Goal: Communication & Community: Answer question/provide support

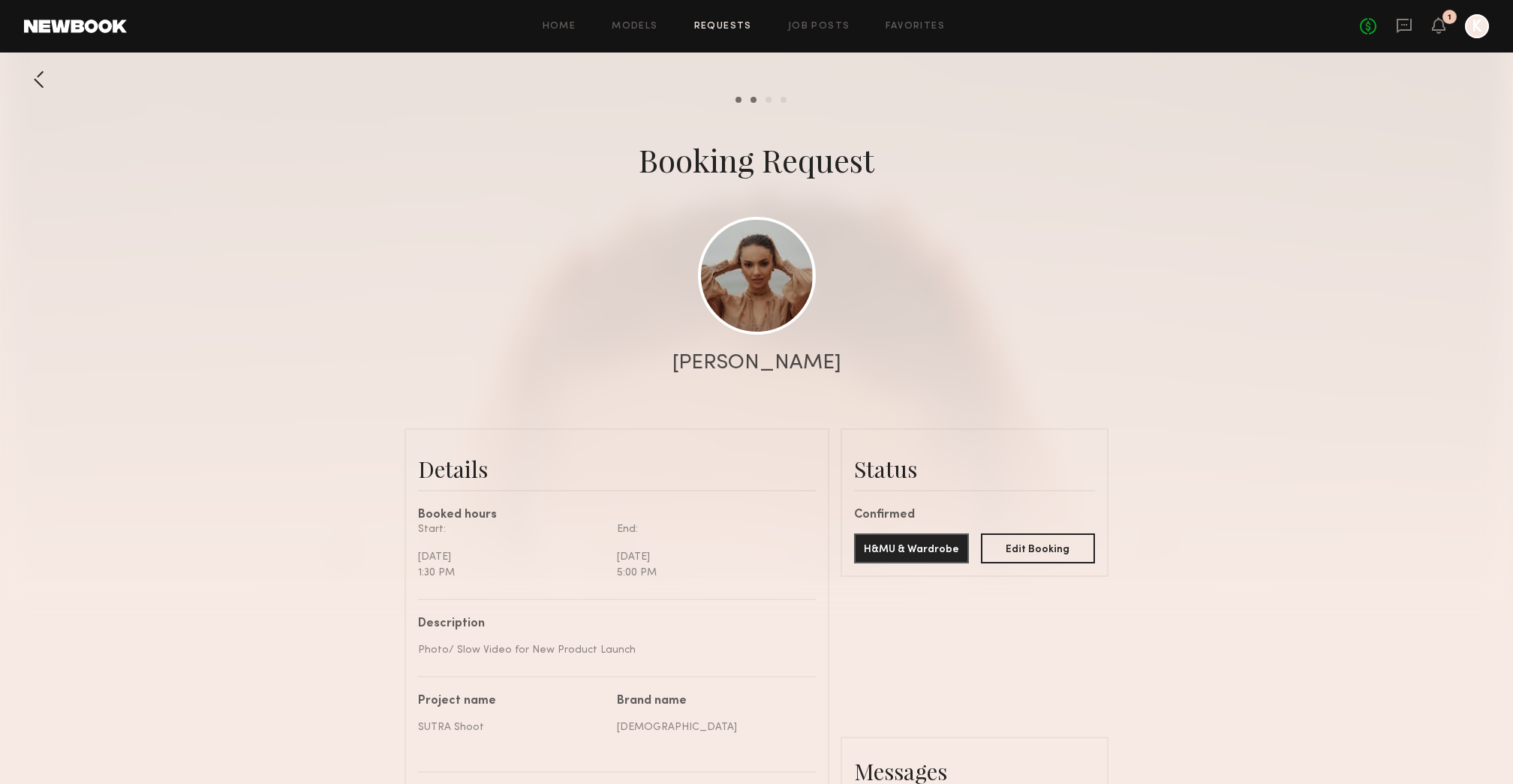
scroll to position [674, 0]
click at [1403, 34] on link at bounding box center [1404, 27] width 17 height 19
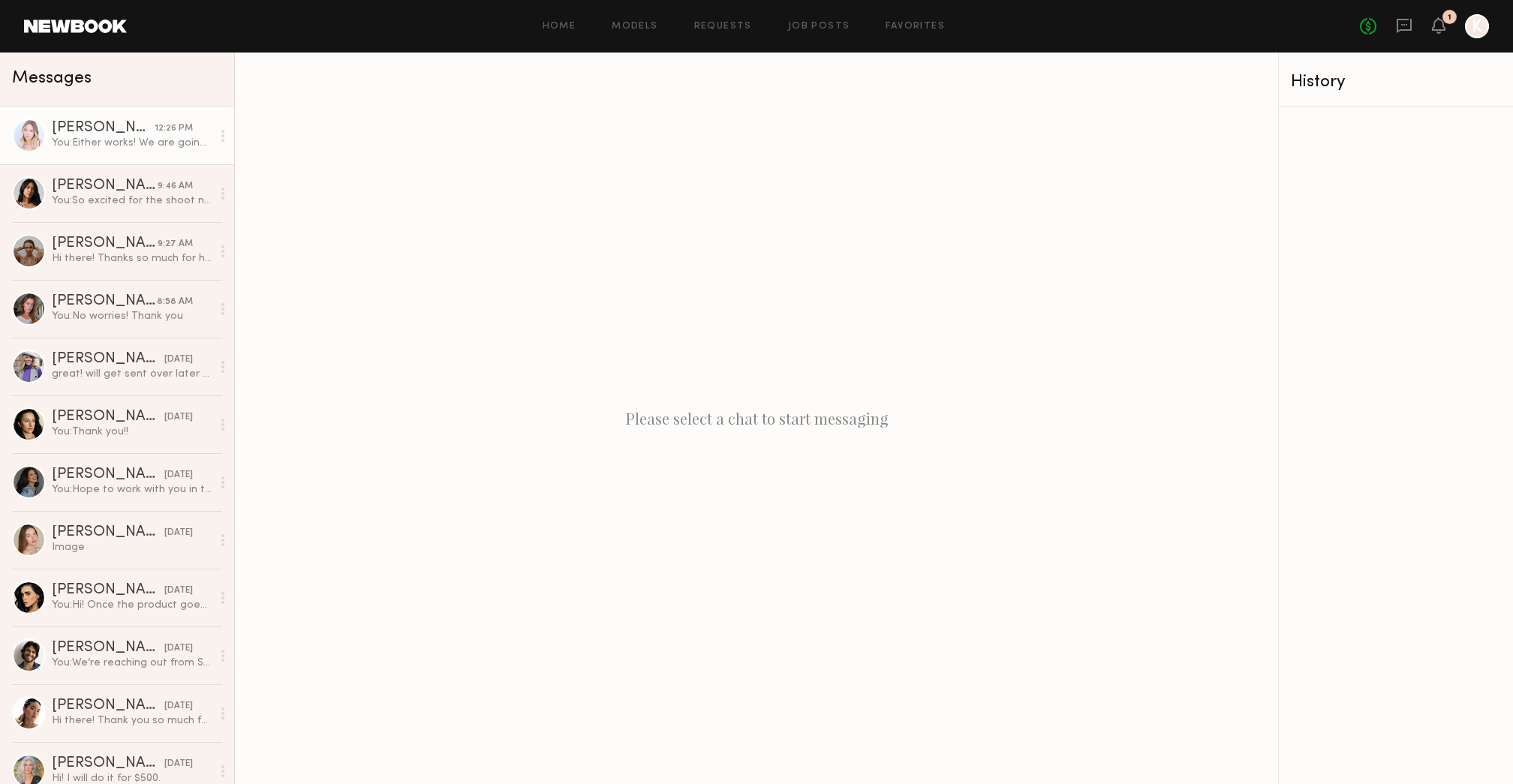
click at [156, 141] on div "You: [PERSON_NAME] works! We are going to have a team member assist with makeup…" at bounding box center [132, 143] width 160 height 14
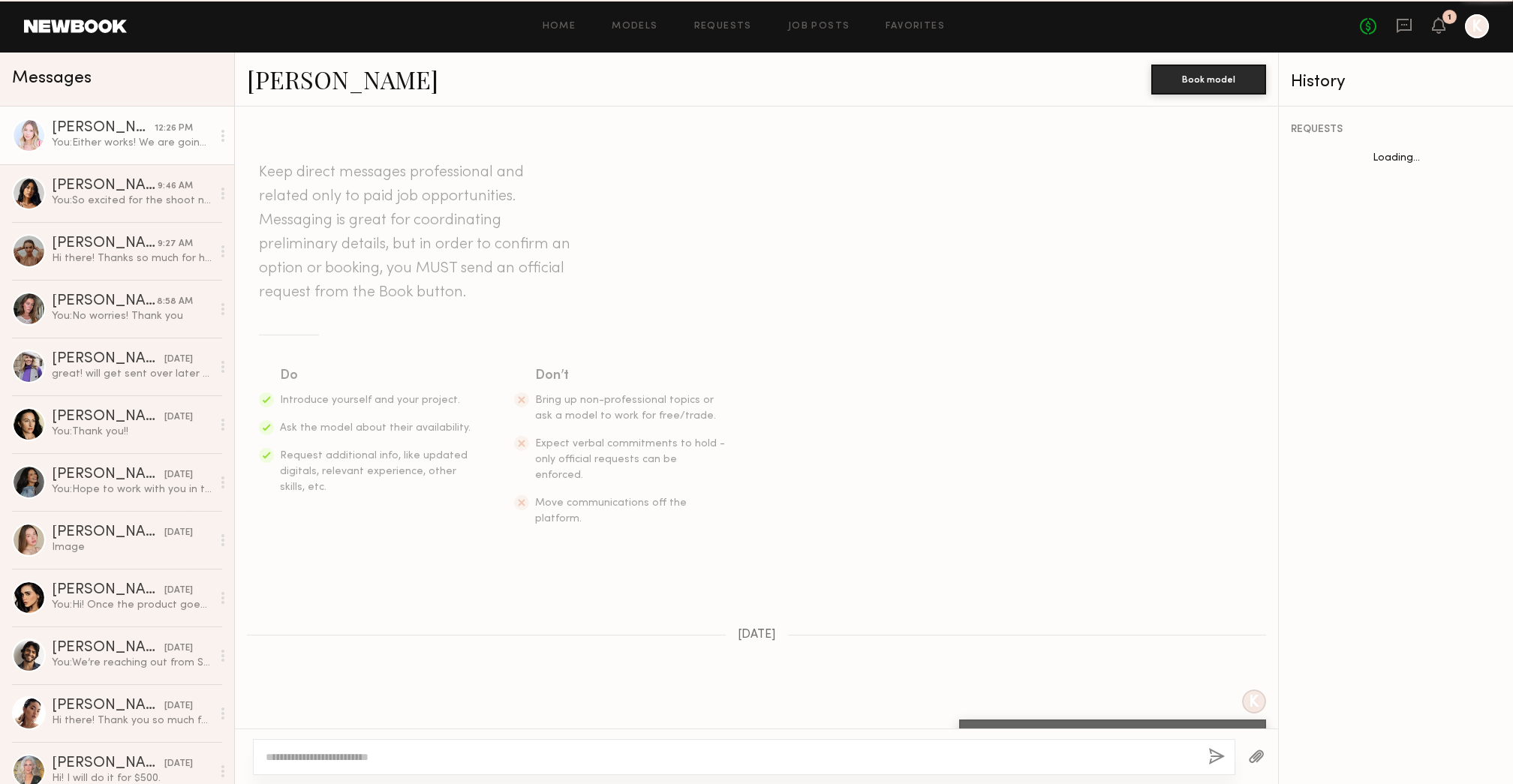
scroll to position [499, 0]
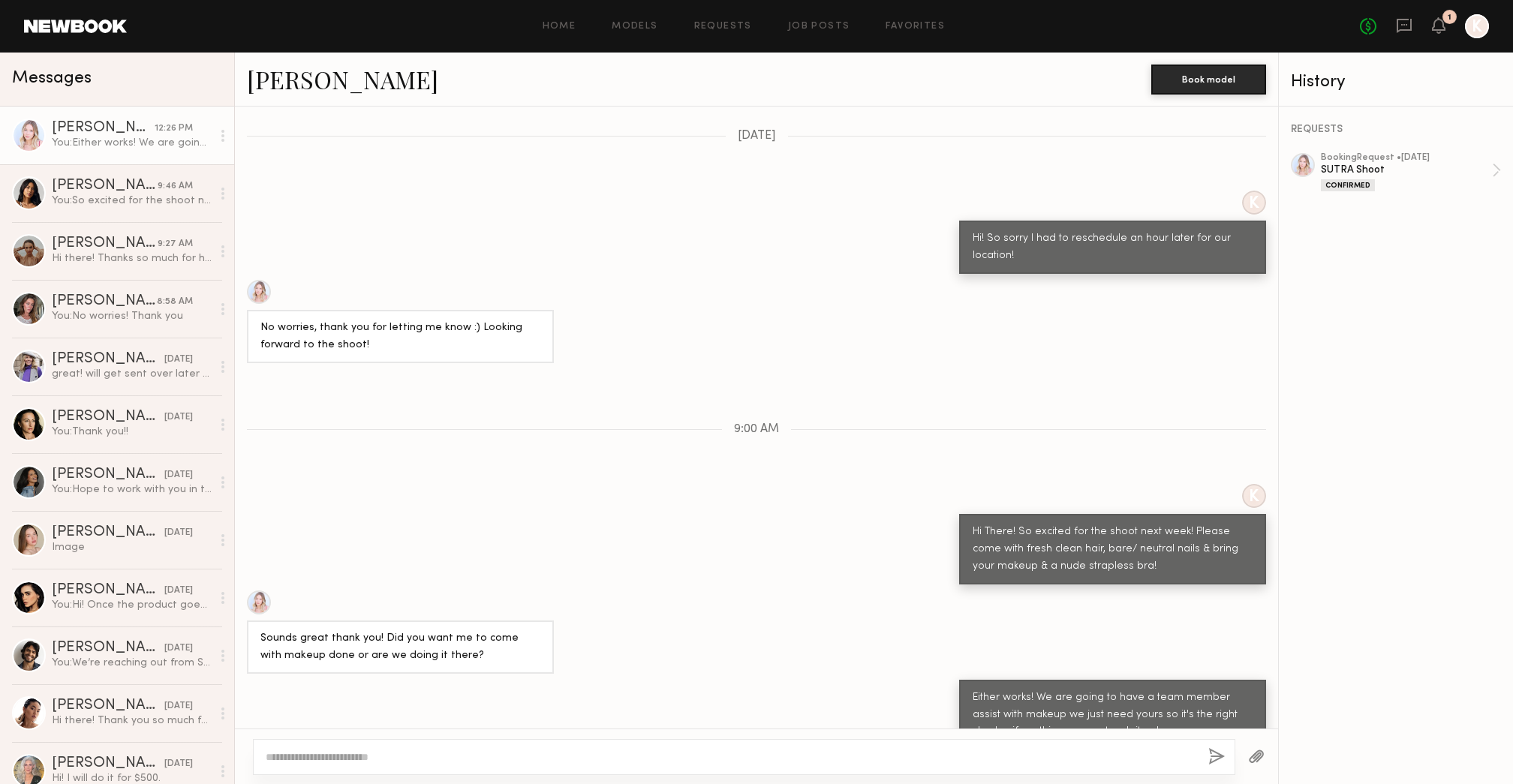
click at [1258, 758] on button "button" at bounding box center [1256, 758] width 17 height 19
click at [1240, 753] on div at bounding box center [1257, 757] width 43 height 37
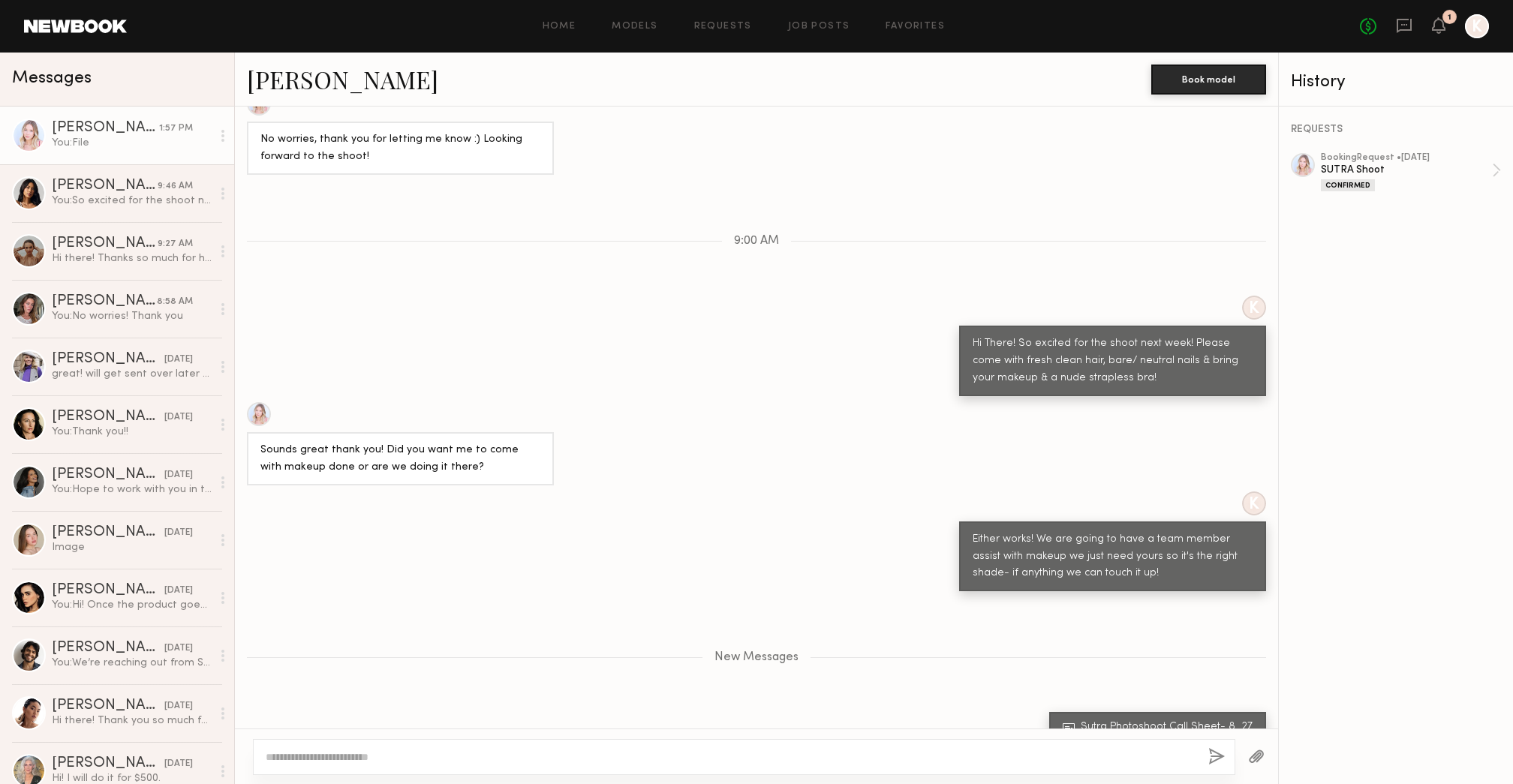
click at [1194, 722] on div "Sutra Photoshoot Call Sheet- 8_27" at bounding box center [1168, 727] width 176 height 10
click at [143, 194] on div "You: So excited for the shoot next week! Please come with fresh clean hair, bar…" at bounding box center [132, 201] width 160 height 14
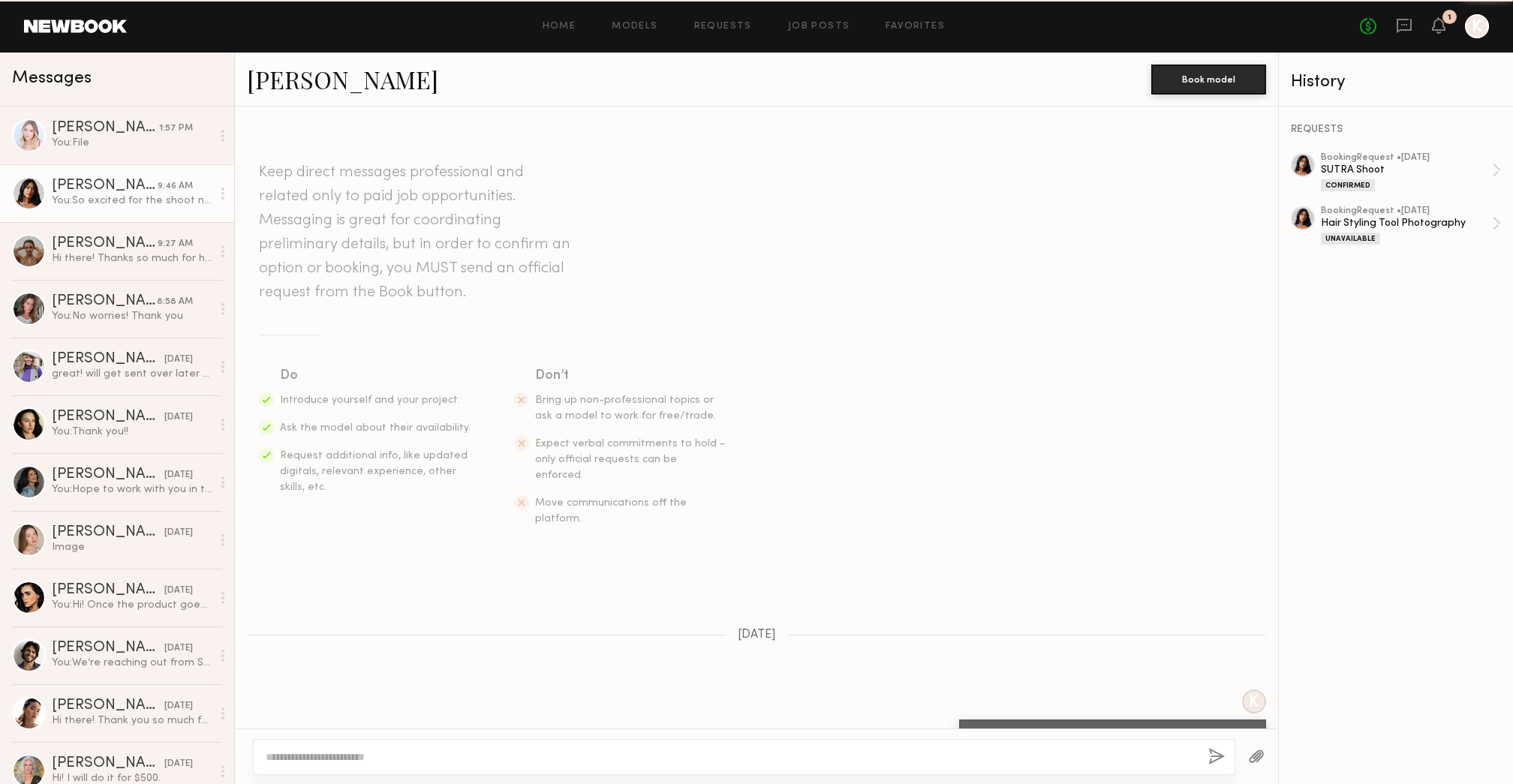
scroll to position [1253, 0]
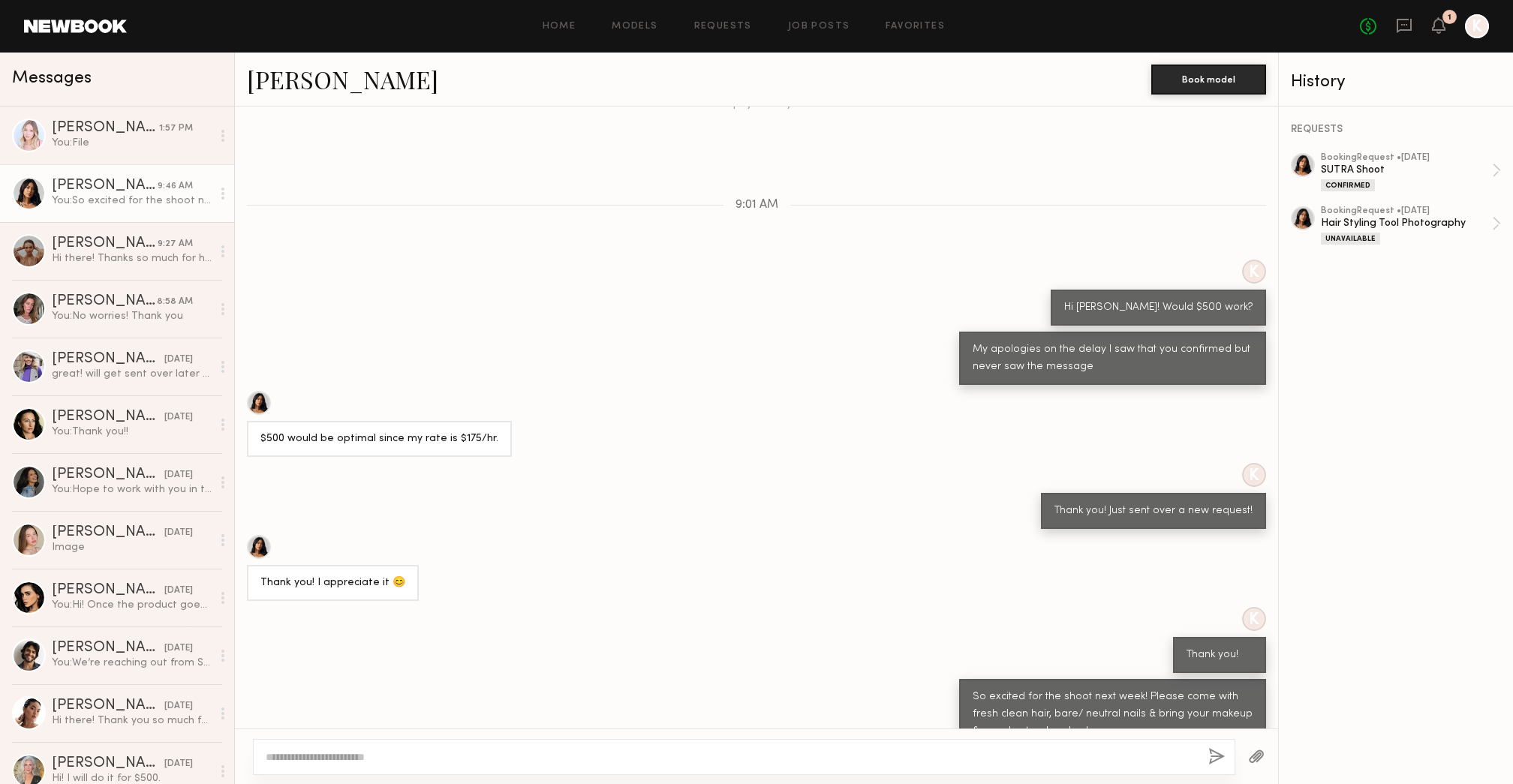
click at [1256, 755] on button "button" at bounding box center [1256, 758] width 17 height 19
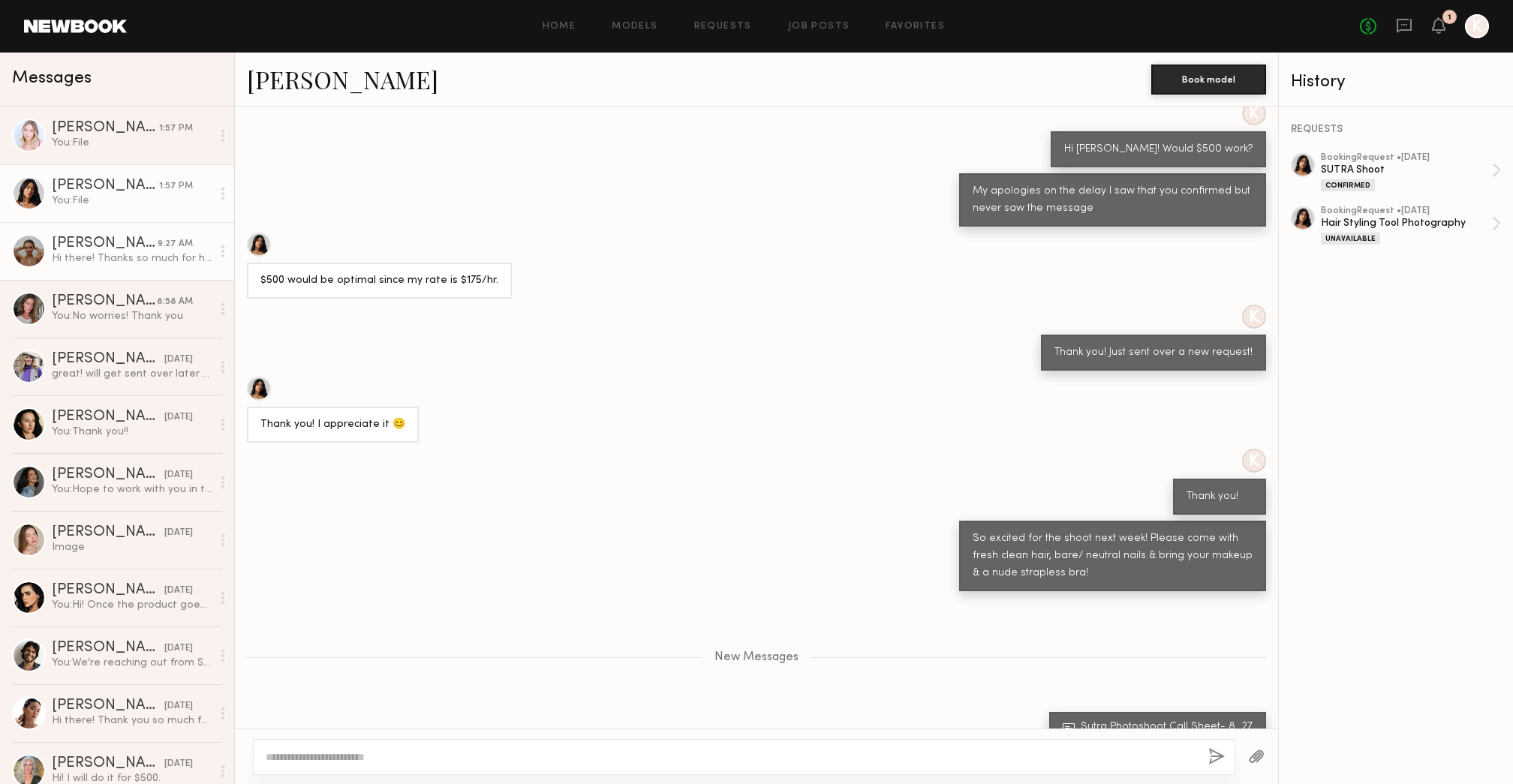
click at [133, 274] on link "[PERSON_NAME] 9:27 AM Hi there! Thanks so much for having me, so excited as wel…" at bounding box center [117, 250] width 234 height 57
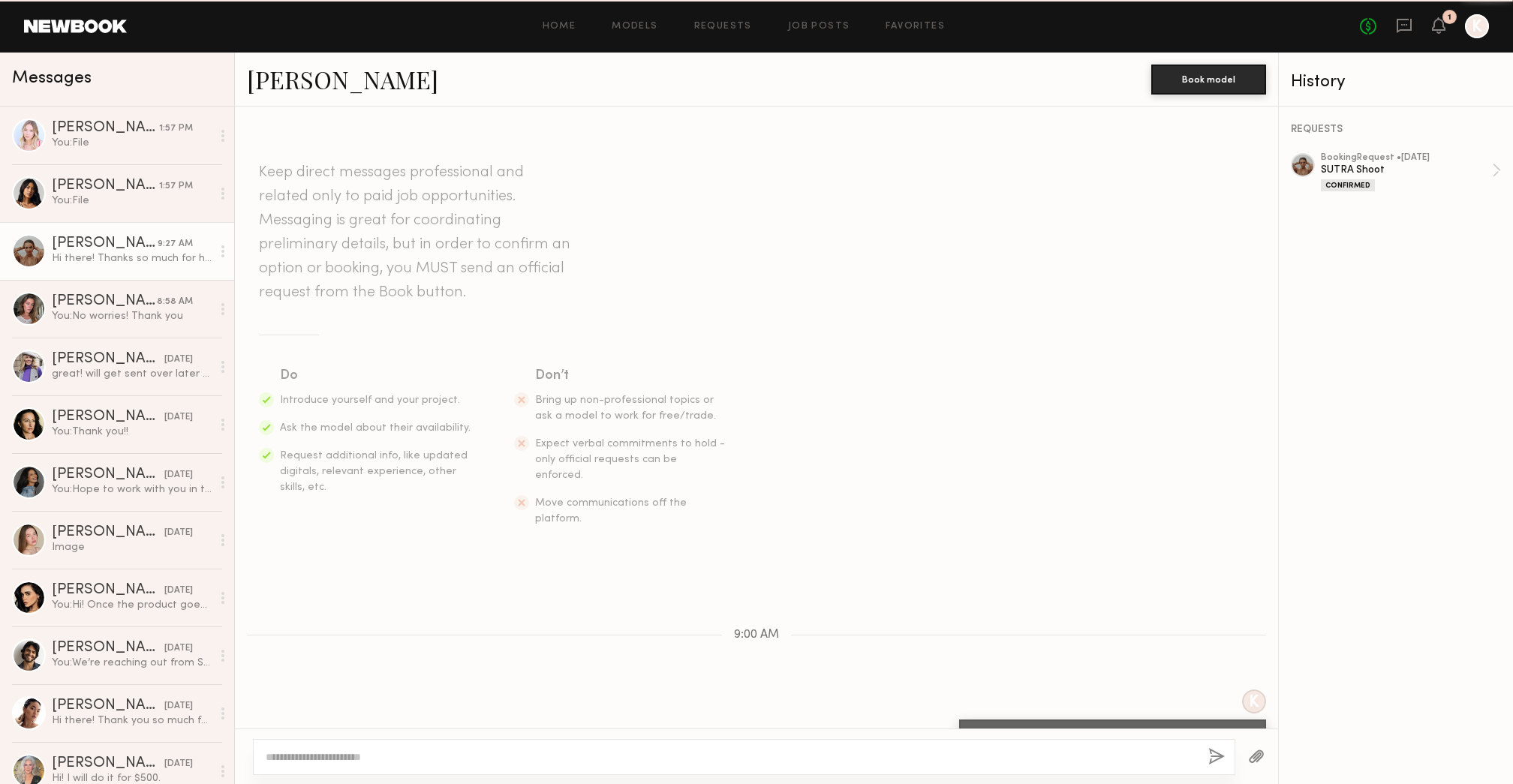
scroll to position [152, 0]
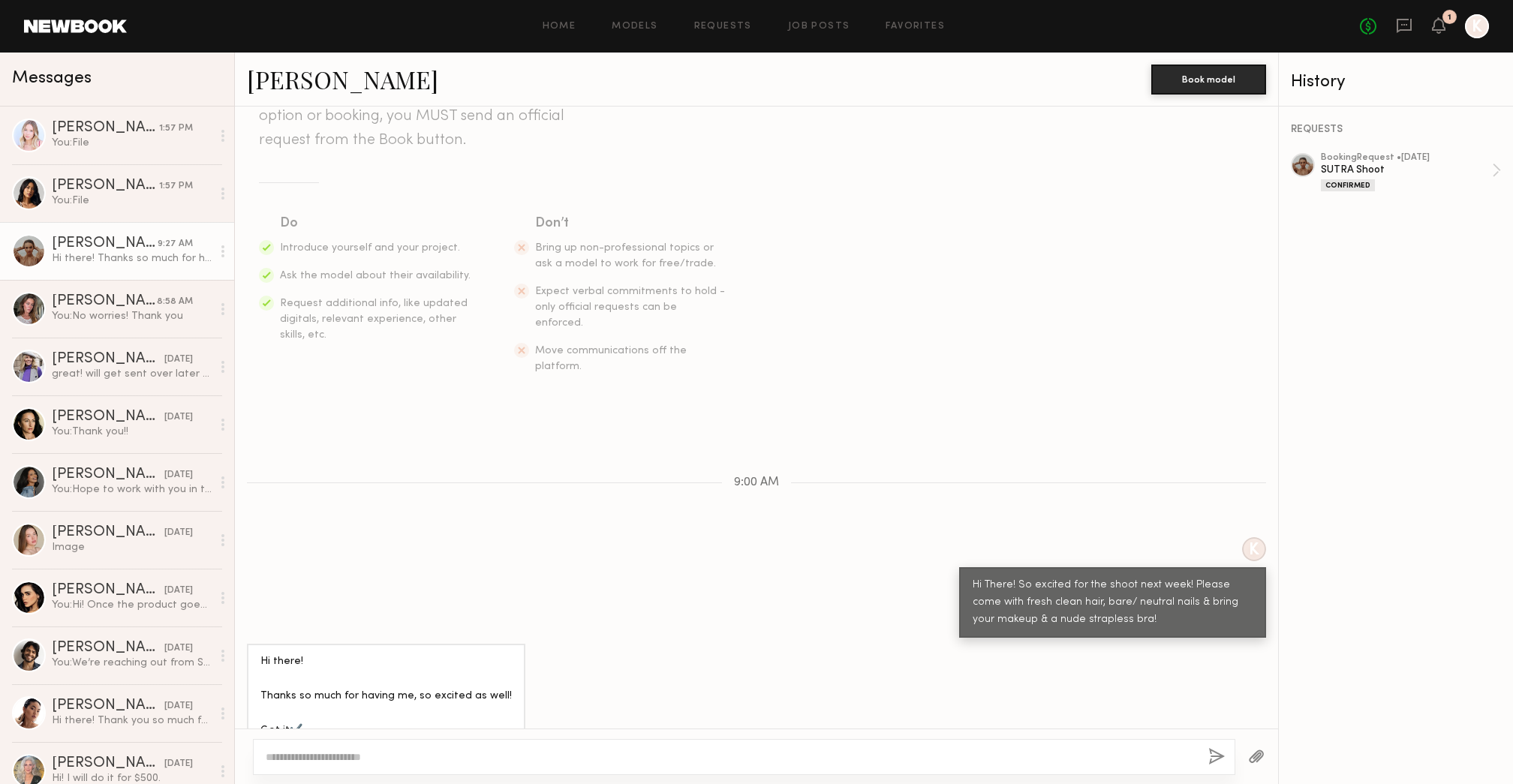
click at [1260, 756] on button "button" at bounding box center [1256, 758] width 17 height 19
